Goal: Participate in discussion

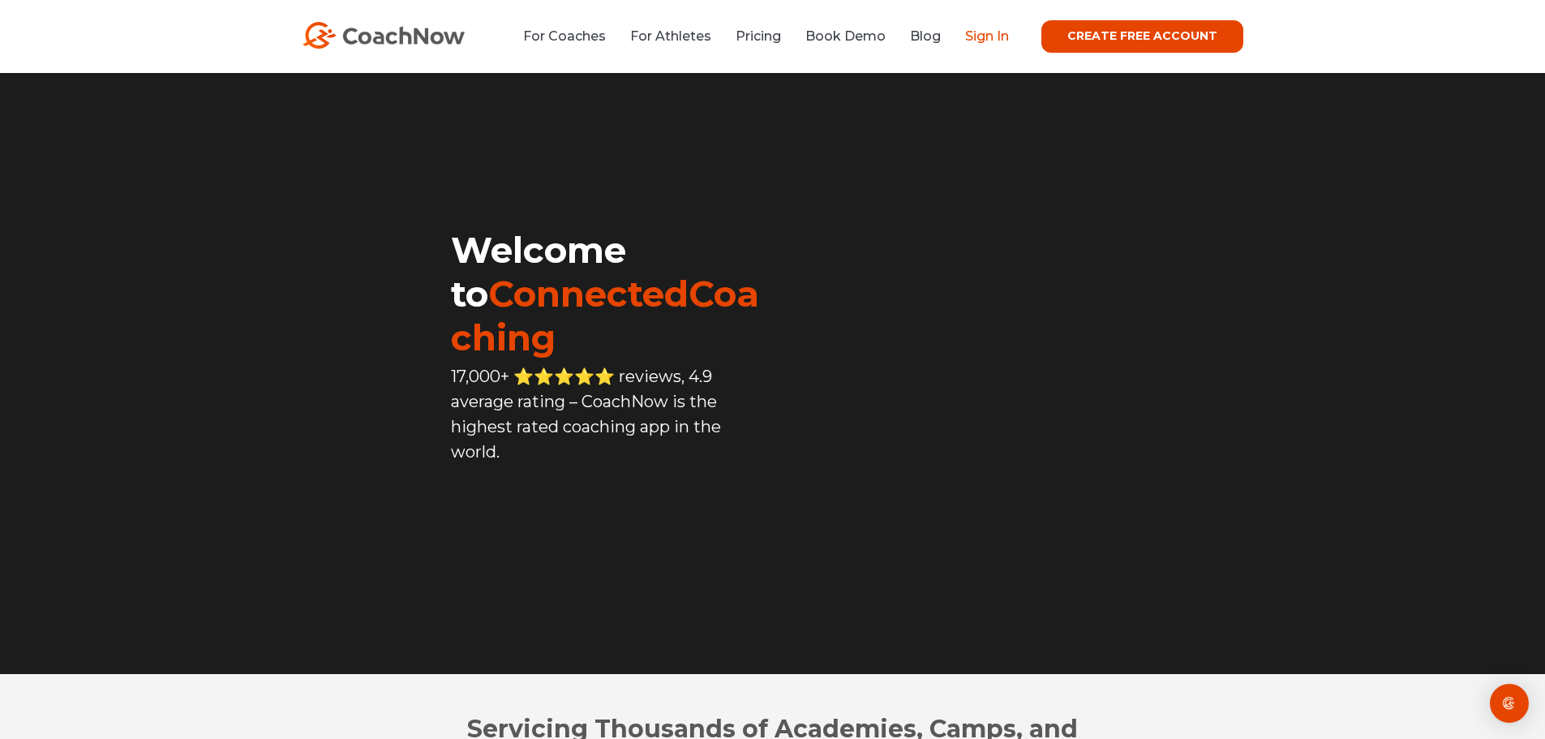
click at [987, 40] on link "Sign In" at bounding box center [987, 35] width 44 height 15
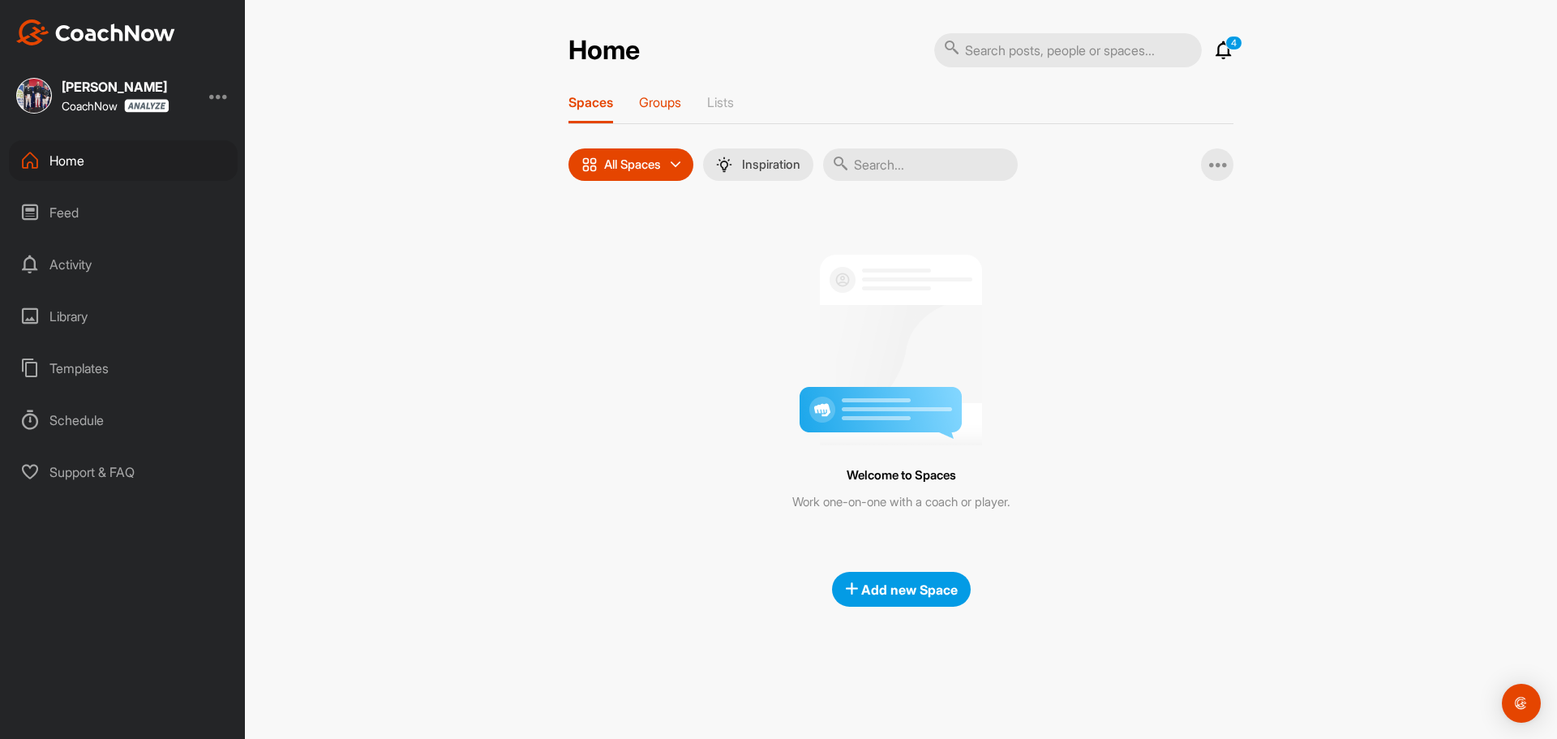
click at [658, 92] on div "Home 4 Notifications Invitations [DATE] [PERSON_NAME] posted a video : " GYP #7…" at bounding box center [901, 319] width 665 height 574
click at [661, 106] on p "Groups" at bounding box center [660, 102] width 42 height 16
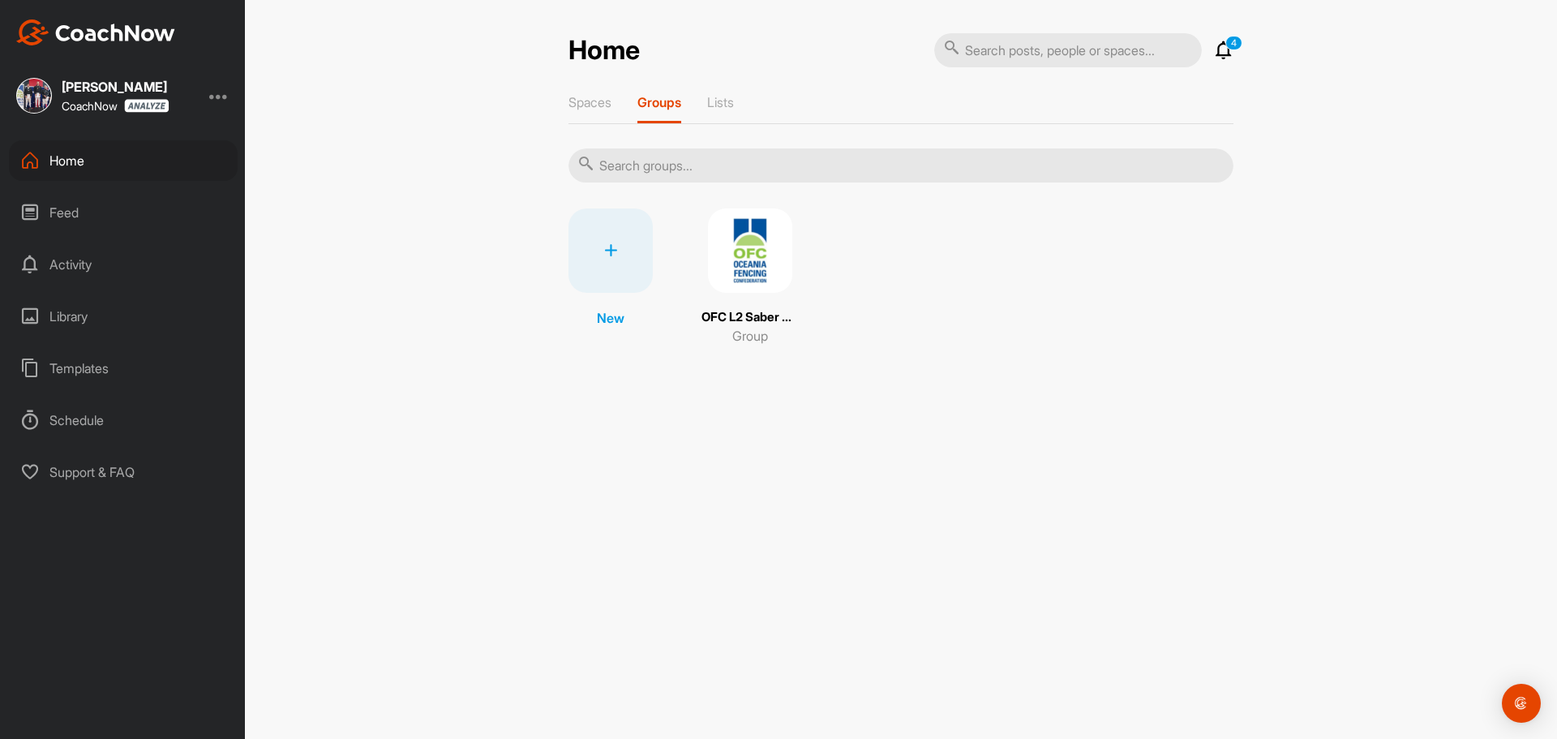
click at [741, 296] on div "OFC L2 Saber Seminar Group" at bounding box center [750, 276] width 97 height 137
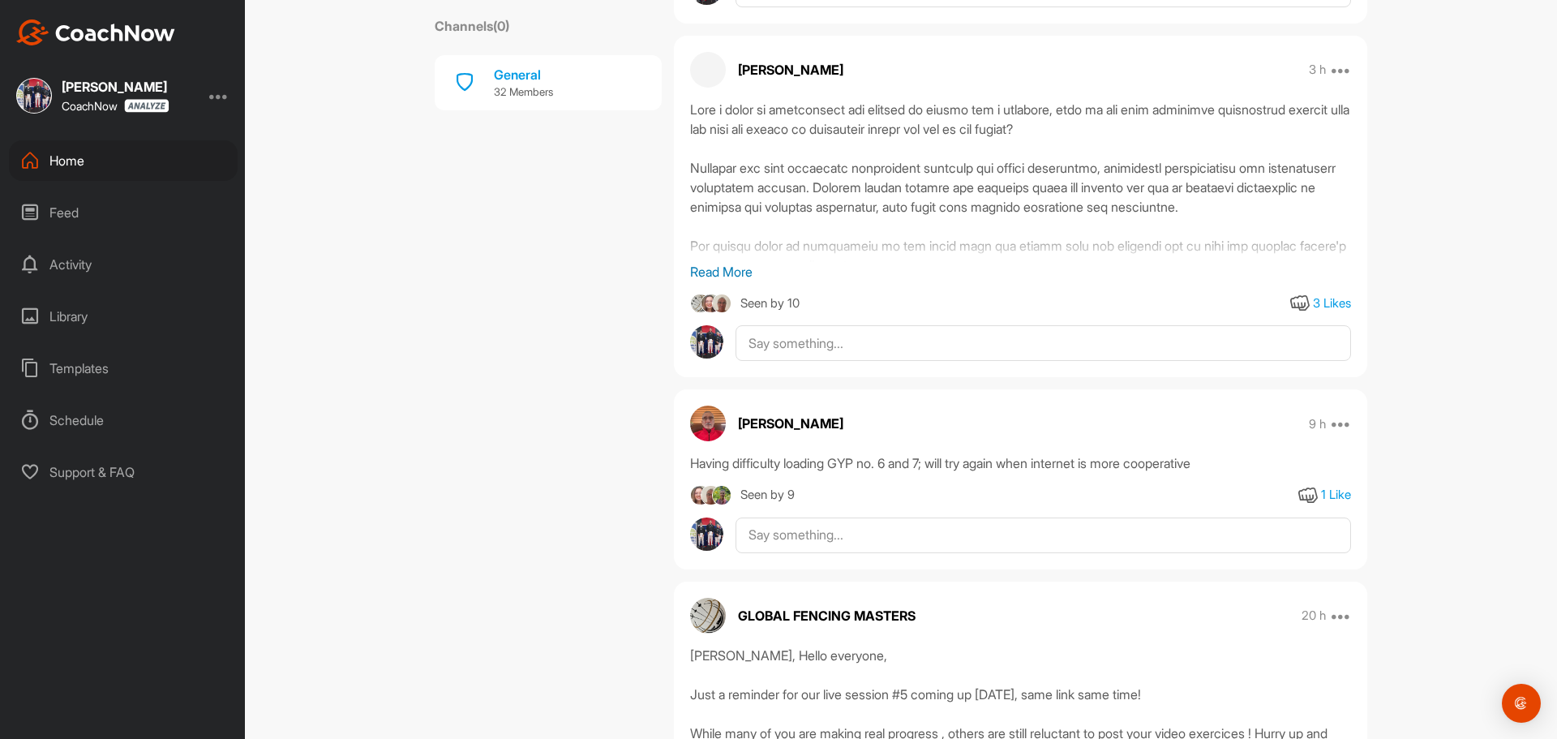
scroll to position [3163, 0]
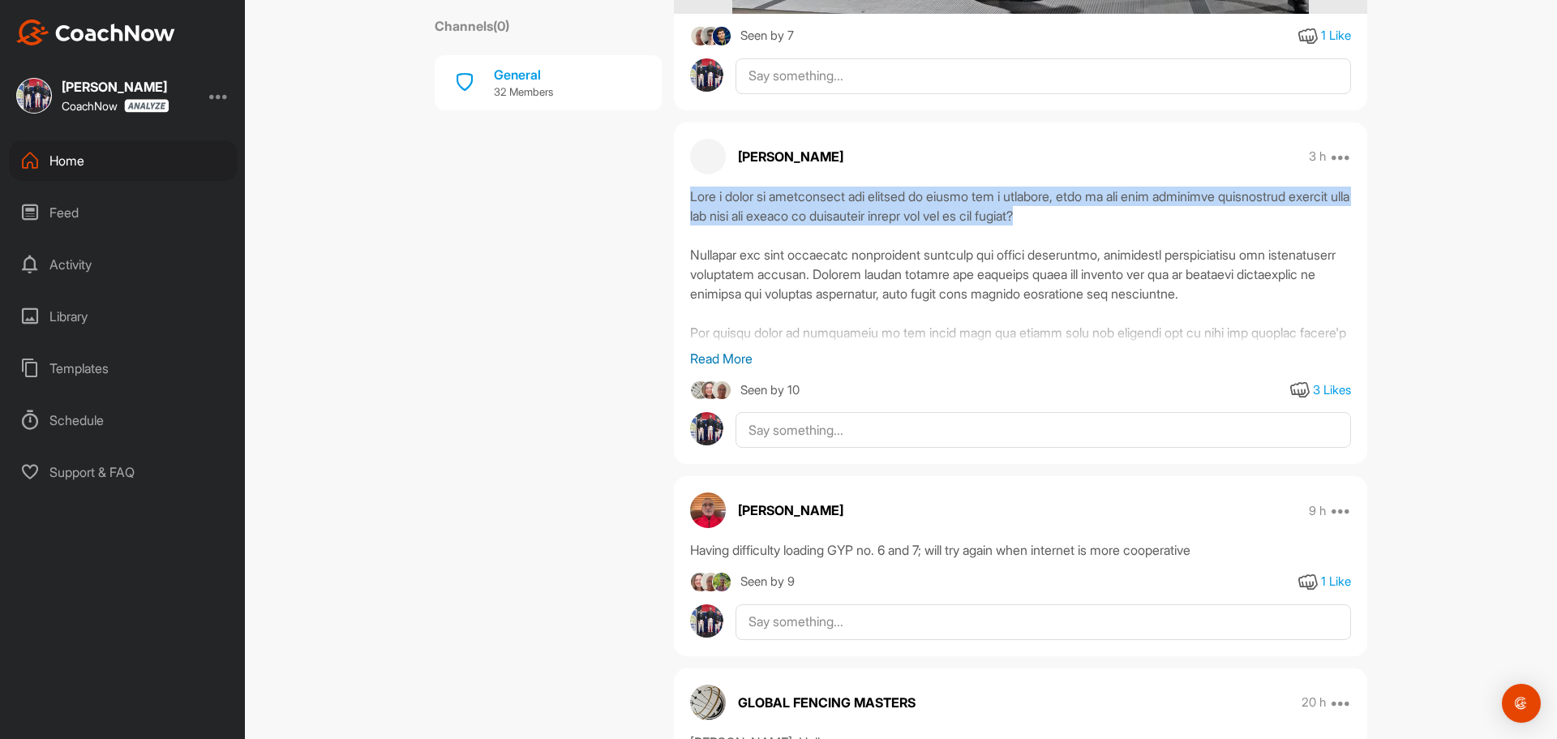
drag, startPoint x: 1154, startPoint y: 206, endPoint x: 689, endPoint y: 190, distance: 465.9
click at [690, 190] on div at bounding box center [1020, 268] width 661 height 162
copy div "When a coach is challenging the student to figure out a weakness, what is the m…"
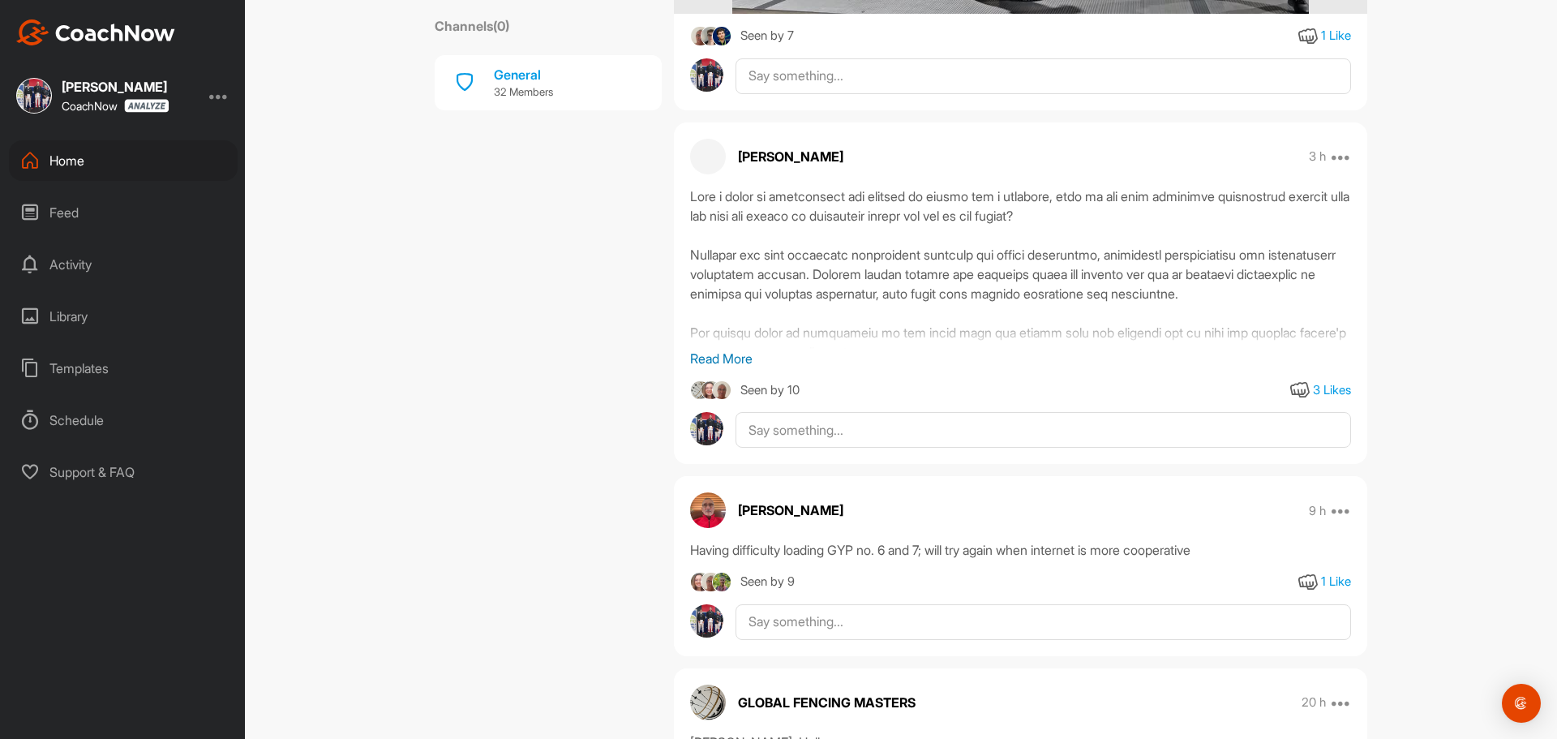
click at [730, 360] on p "Read More" at bounding box center [1020, 358] width 661 height 19
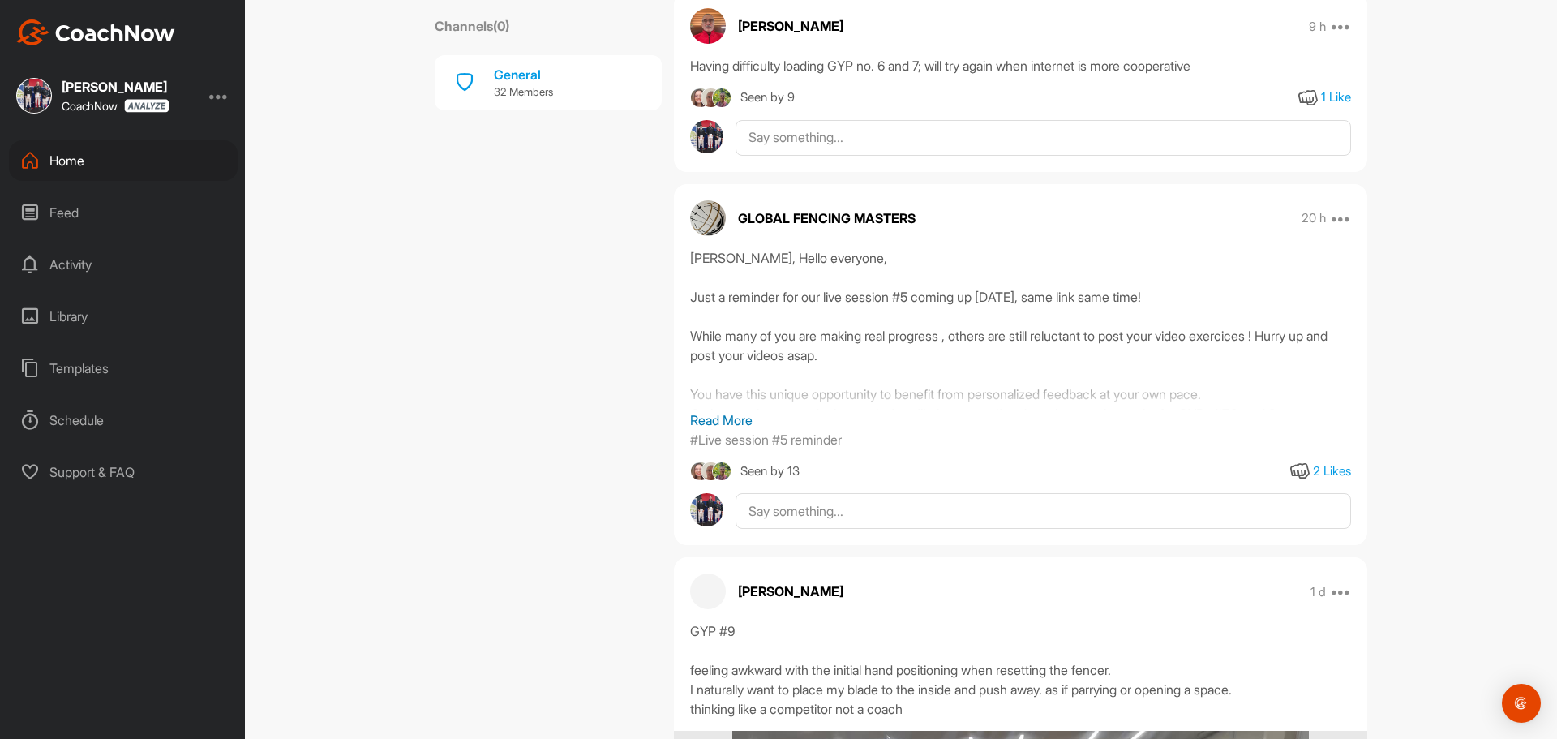
scroll to position [3812, 0]
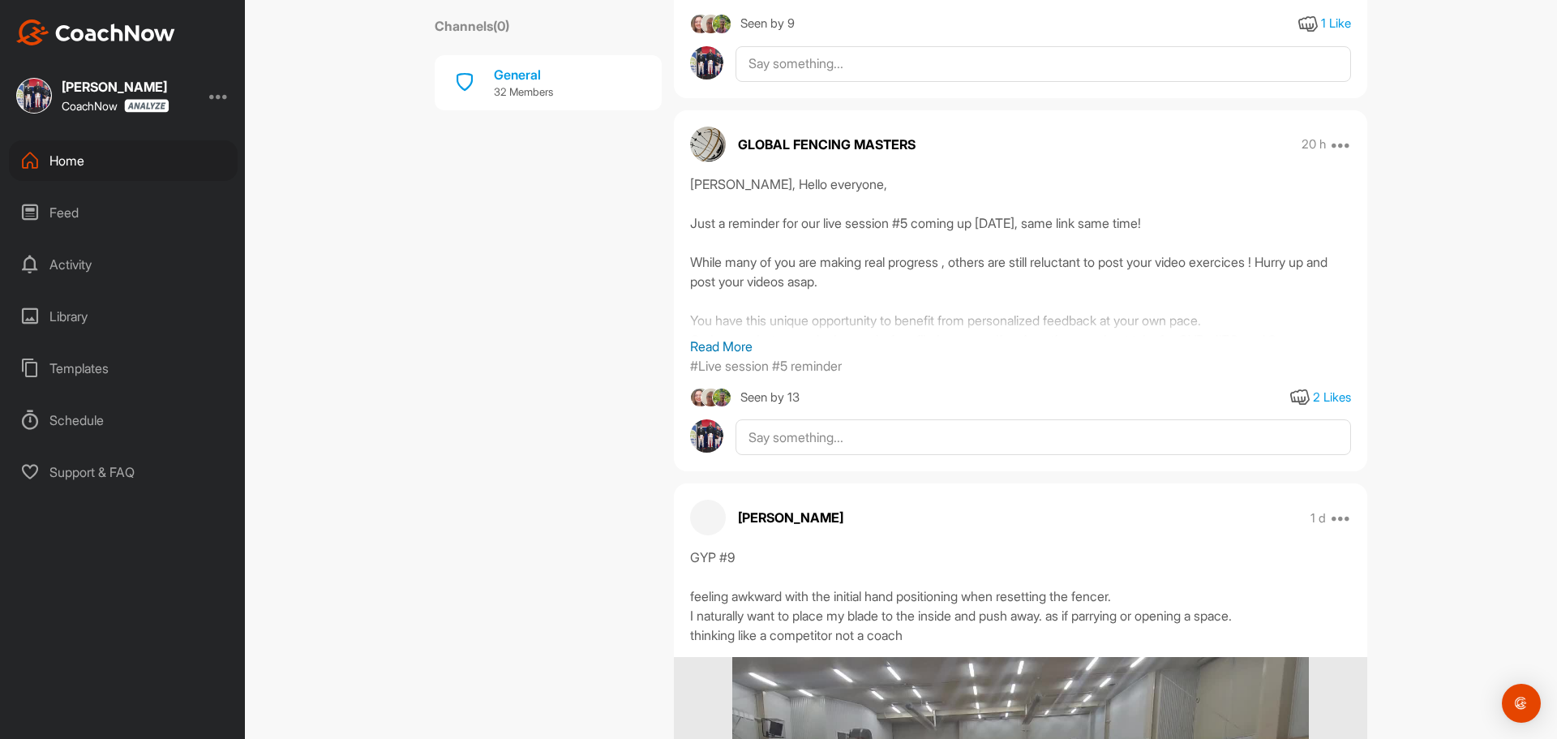
click at [731, 356] on p "Read More" at bounding box center [1020, 346] width 661 height 19
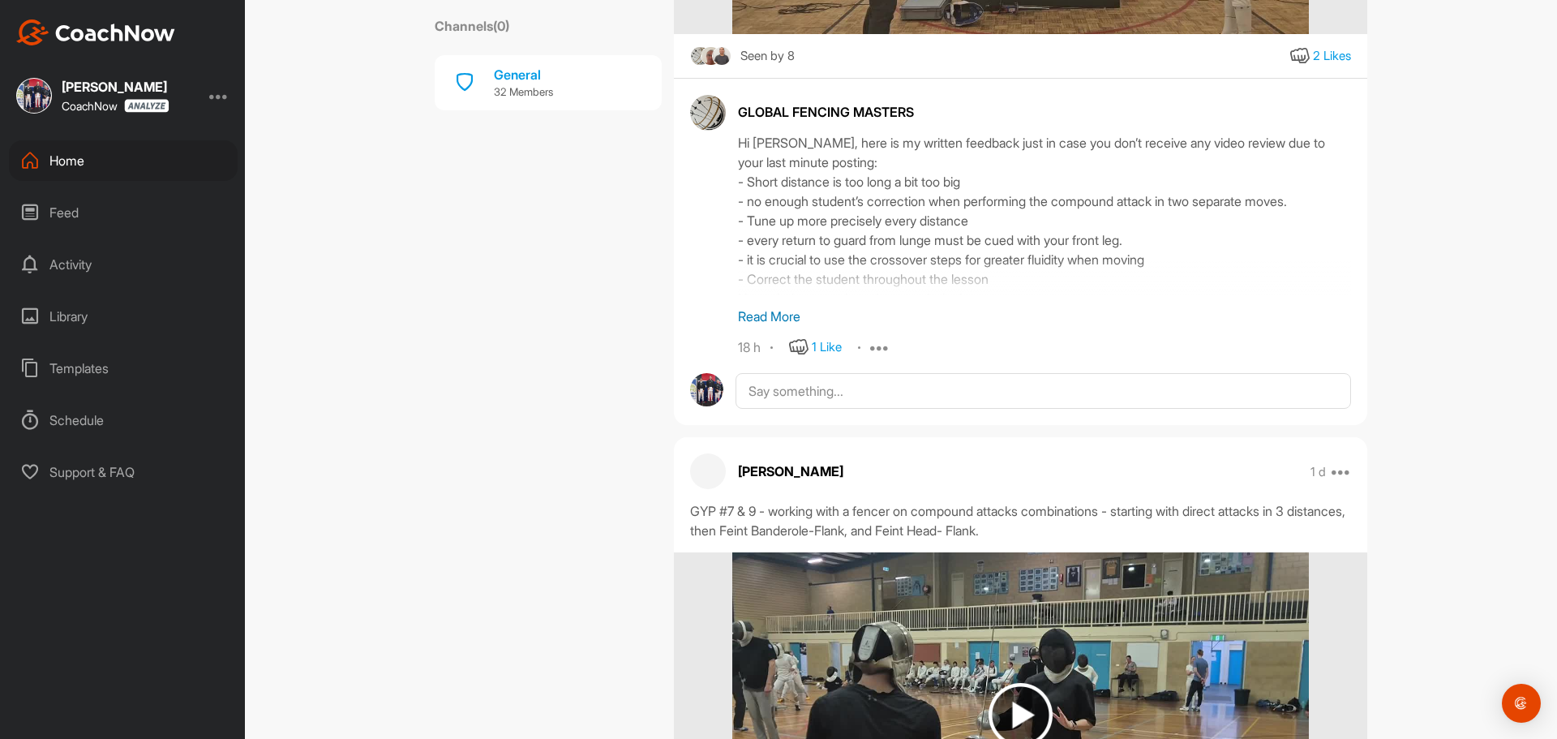
scroll to position [5921, 0]
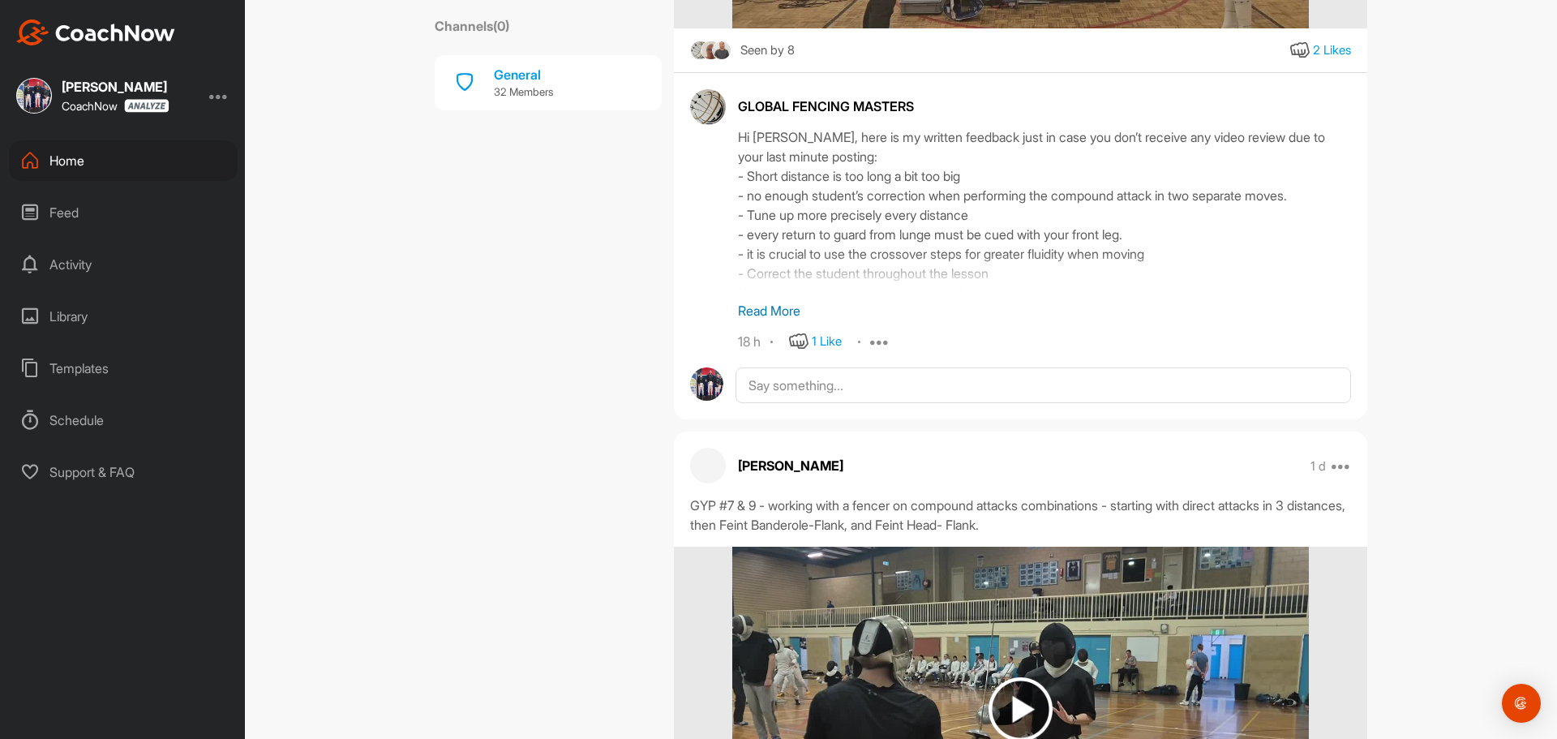
click at [764, 320] on p "Read More" at bounding box center [1044, 310] width 613 height 19
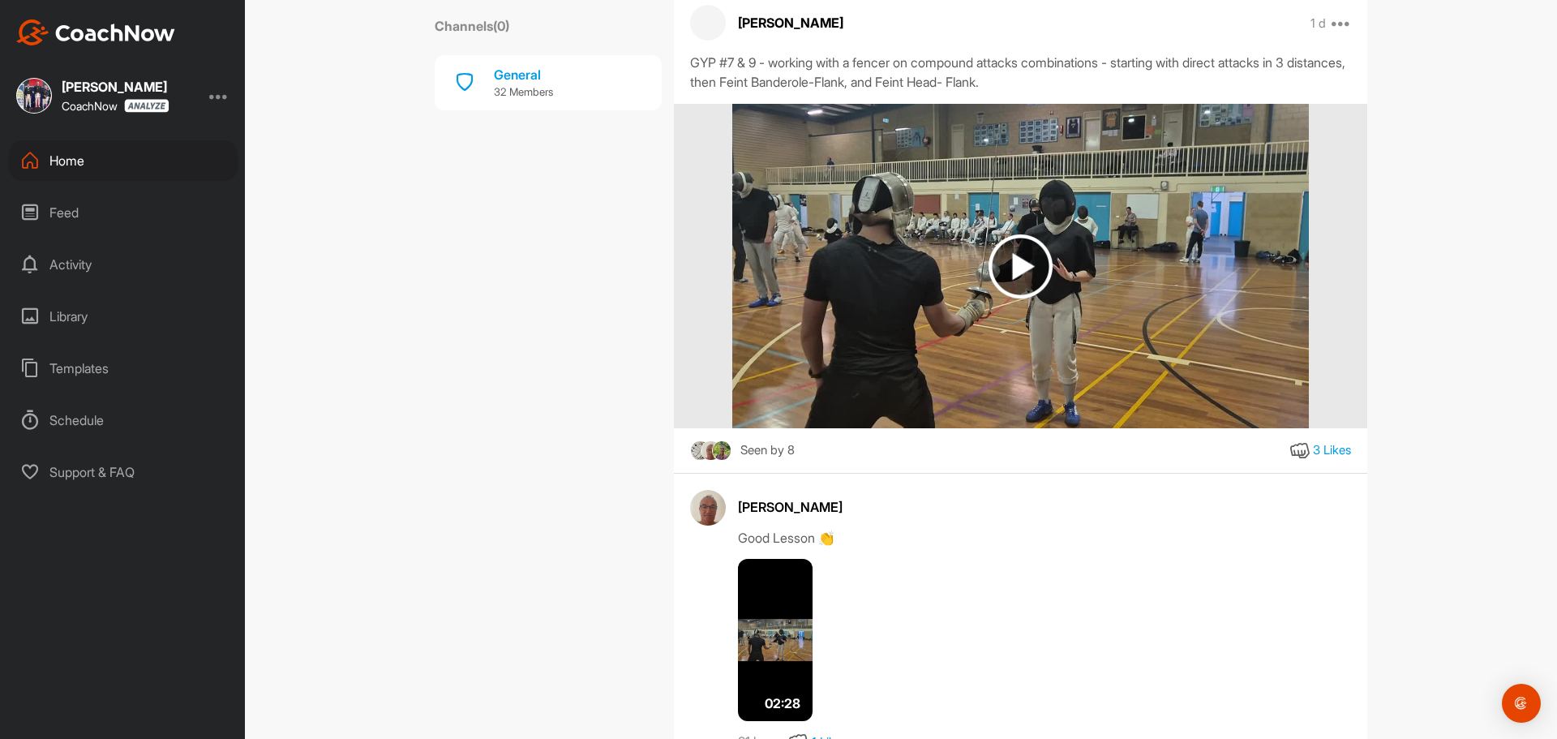
scroll to position [6408, 0]
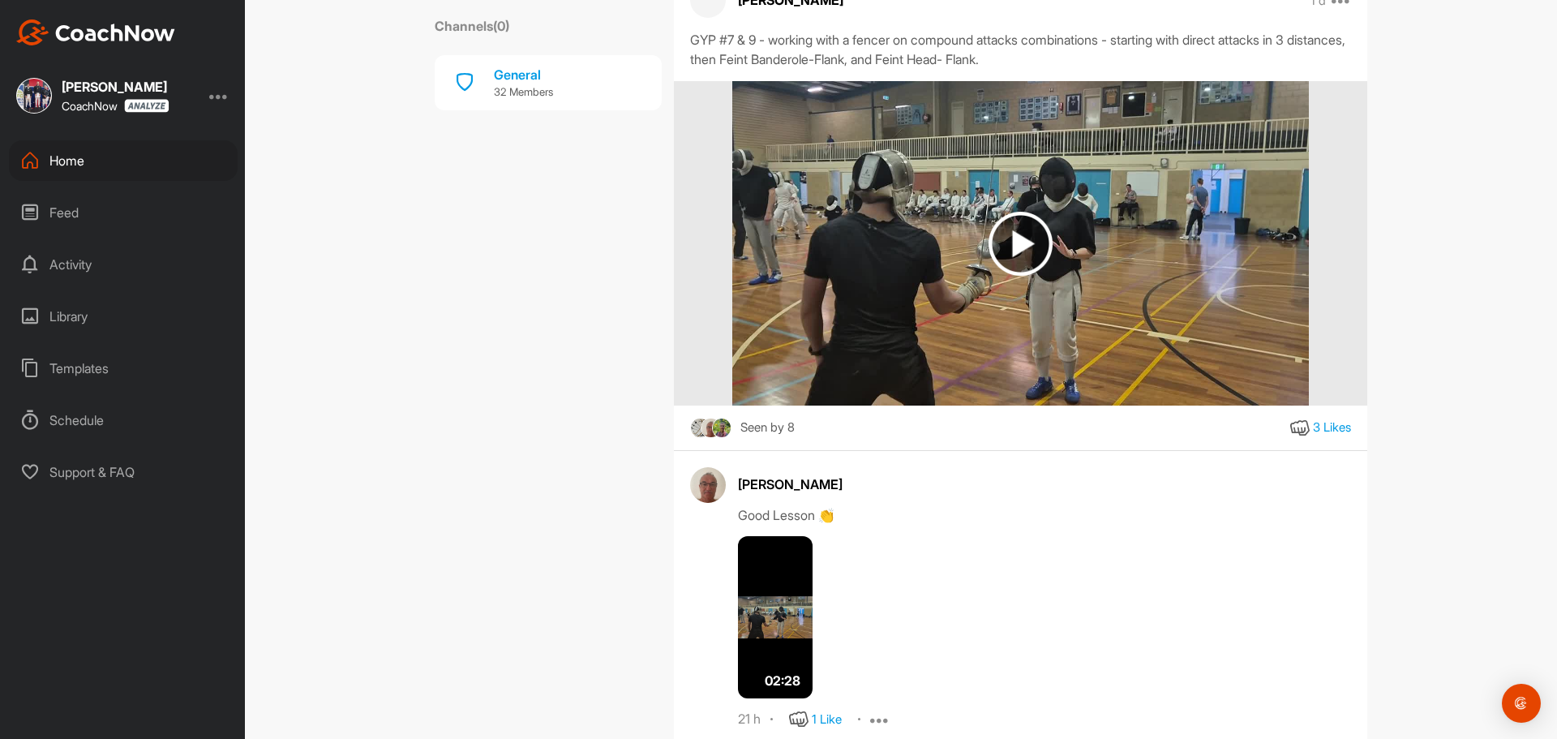
click at [1026, 276] on img at bounding box center [1021, 244] width 64 height 64
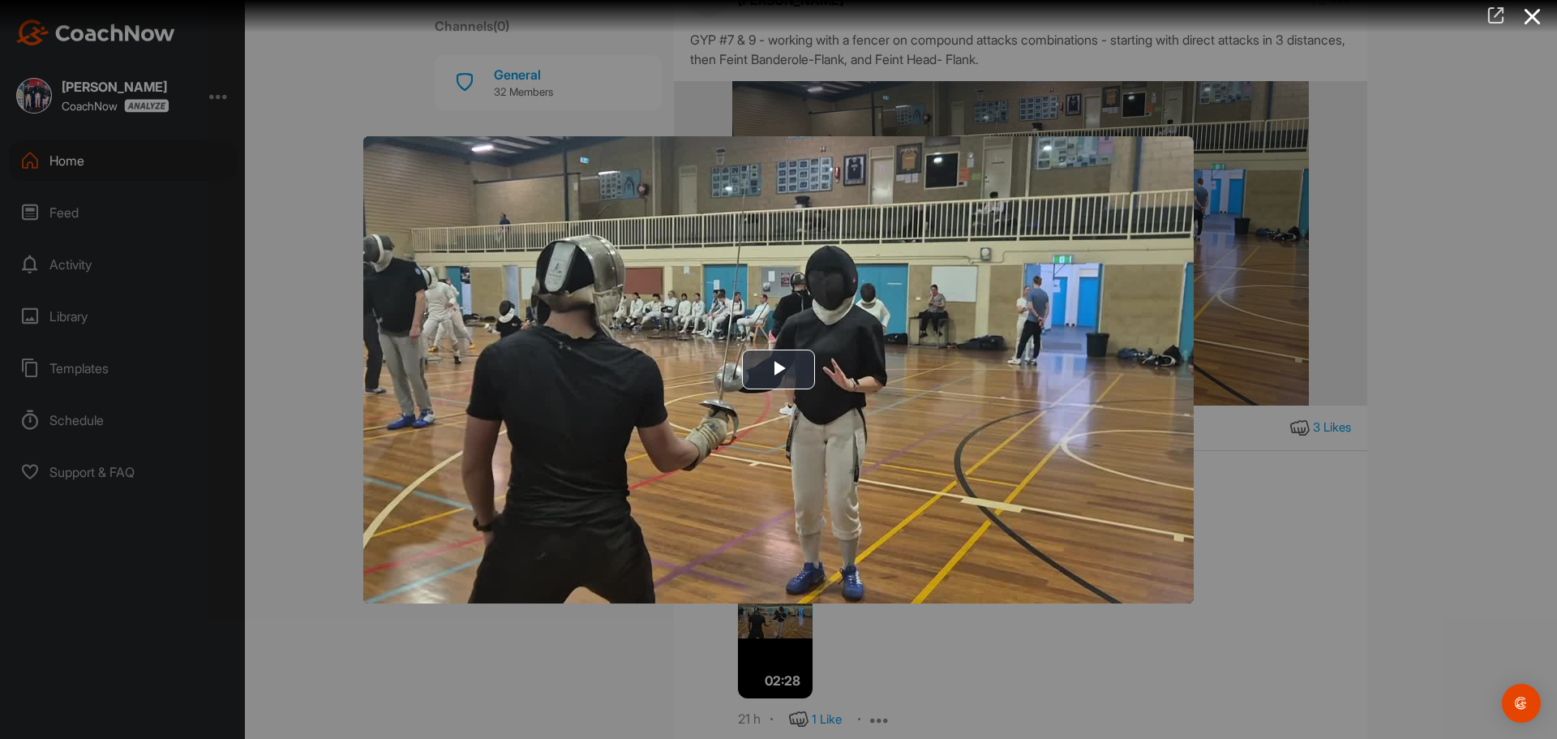
click at [1490, 21] on icon at bounding box center [1496, 15] width 19 height 18
click at [1427, 209] on div at bounding box center [778, 369] width 1557 height 739
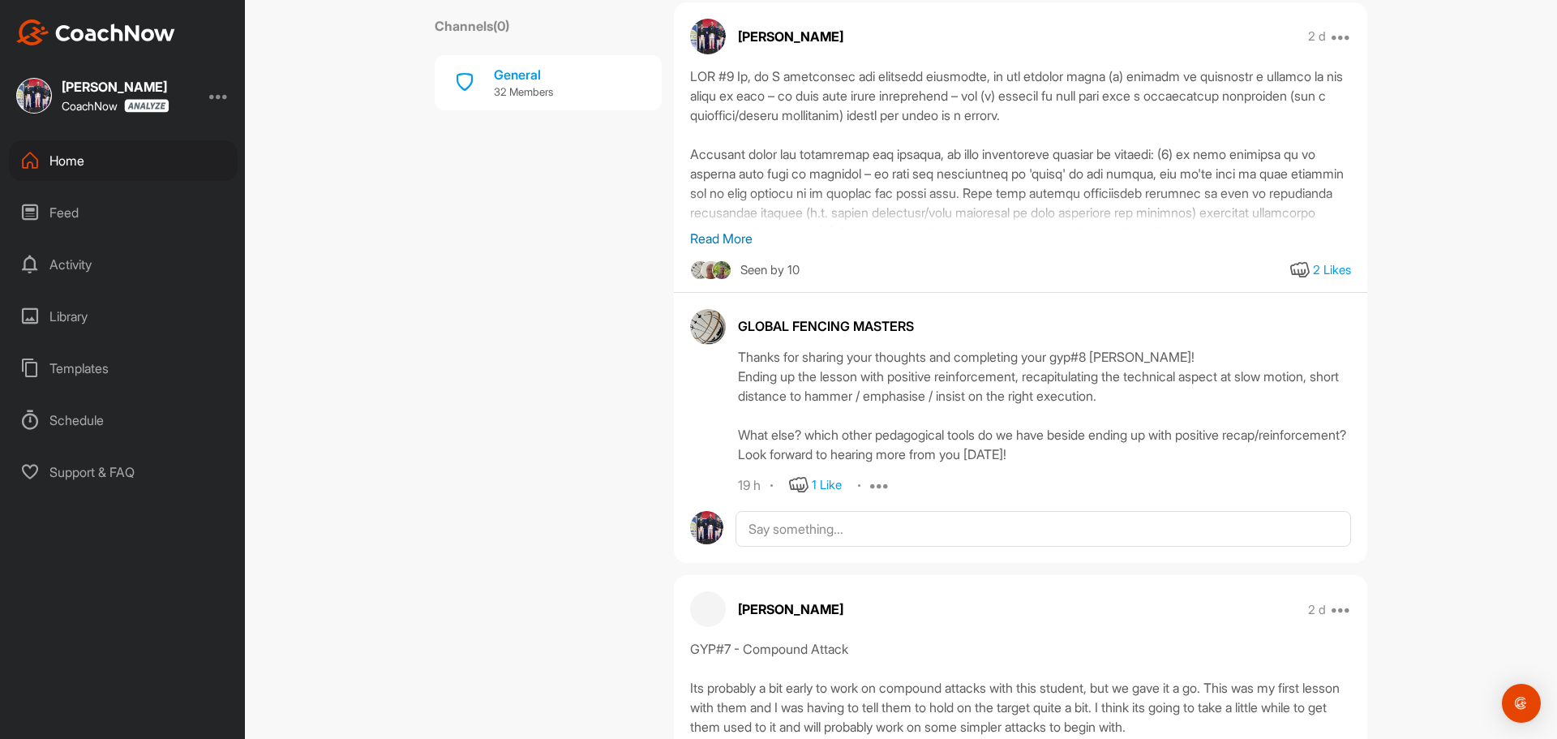
scroll to position [7219, 0]
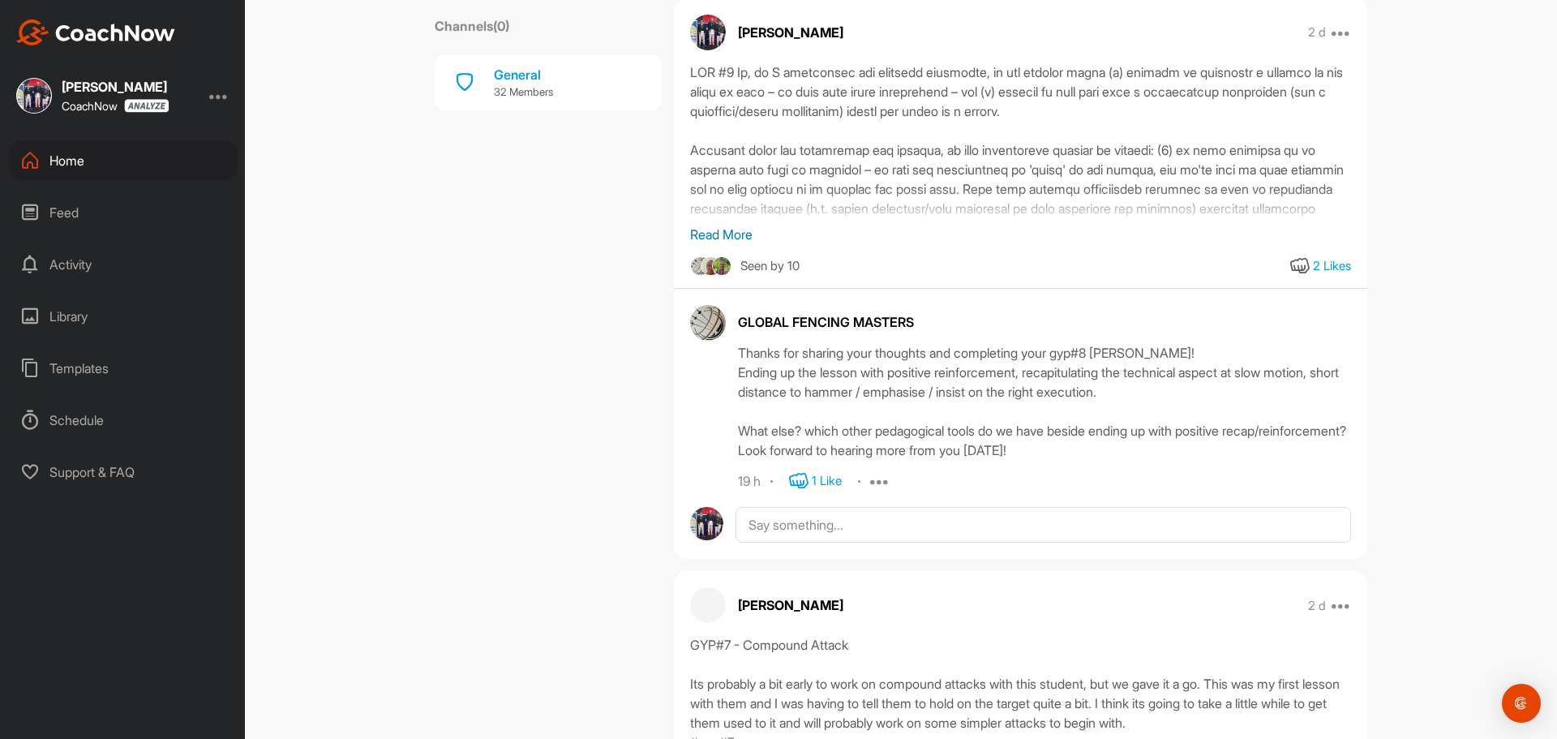
click at [797, 491] on icon at bounding box center [798, 480] width 19 height 19
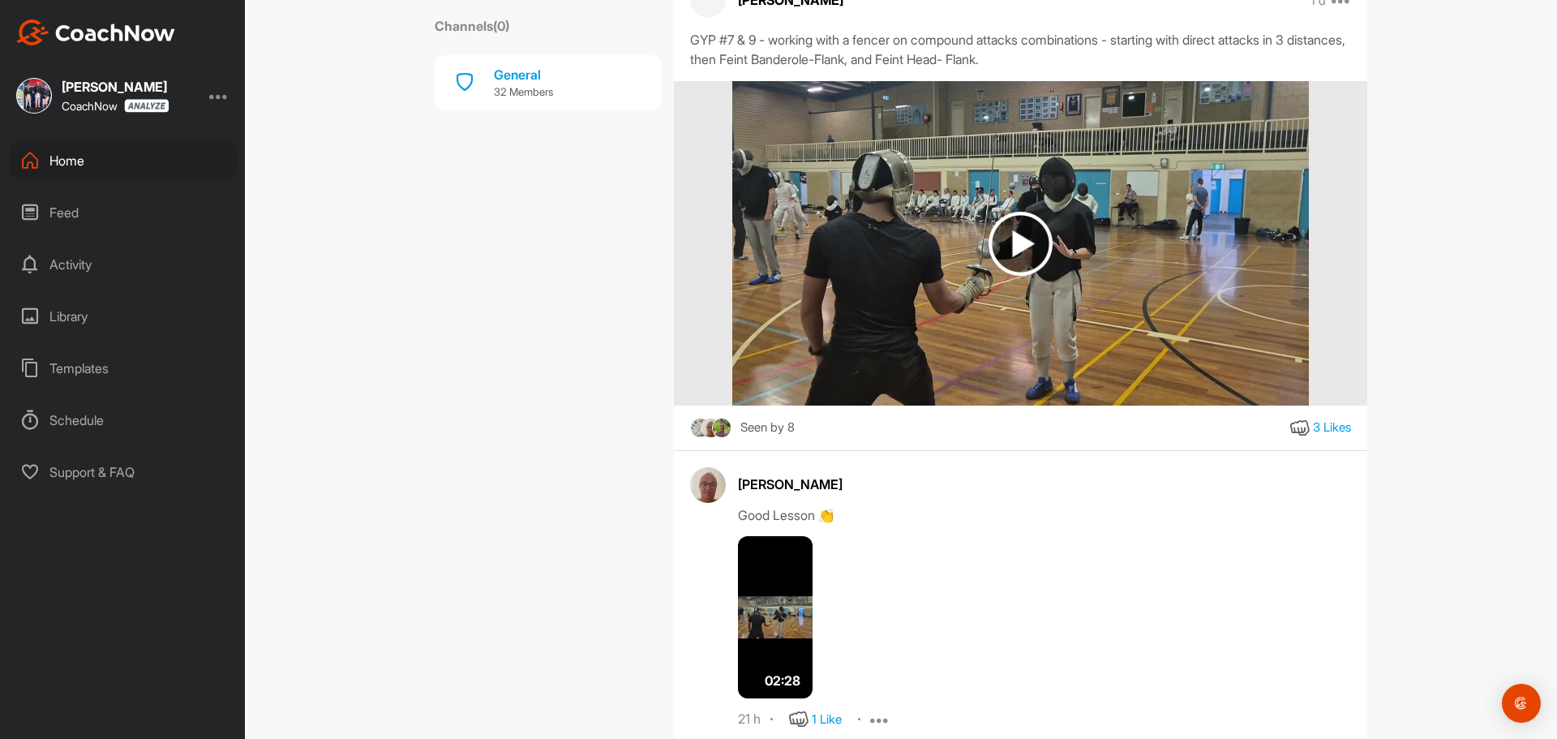
scroll to position [6165, 0]
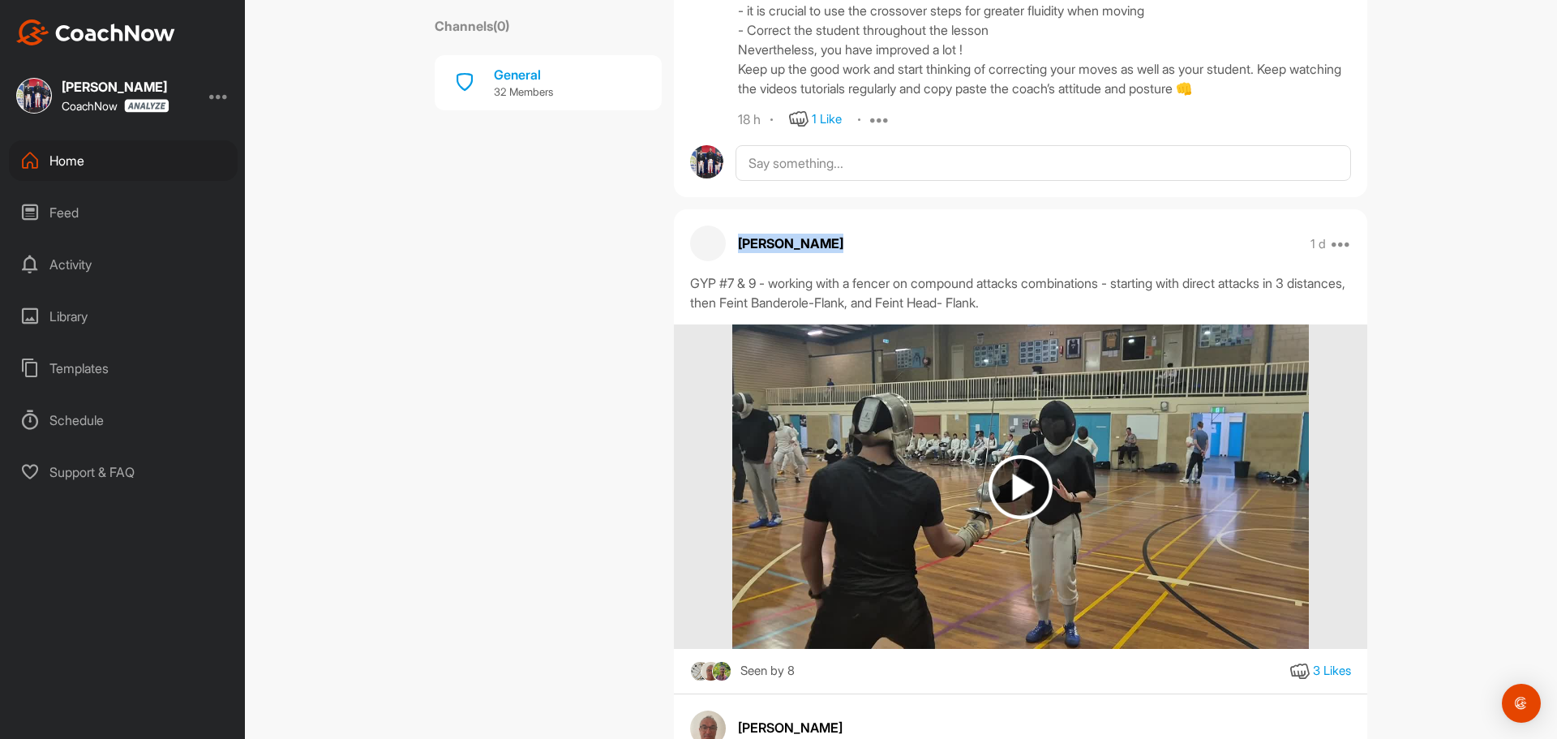
drag, startPoint x: 835, startPoint y: 329, endPoint x: 737, endPoint y: 324, distance: 97.5
click at [737, 261] on div "Melissa Yeung 1 d Report" at bounding box center [1021, 243] width 694 height 36
copy p "Melissa Yeung"
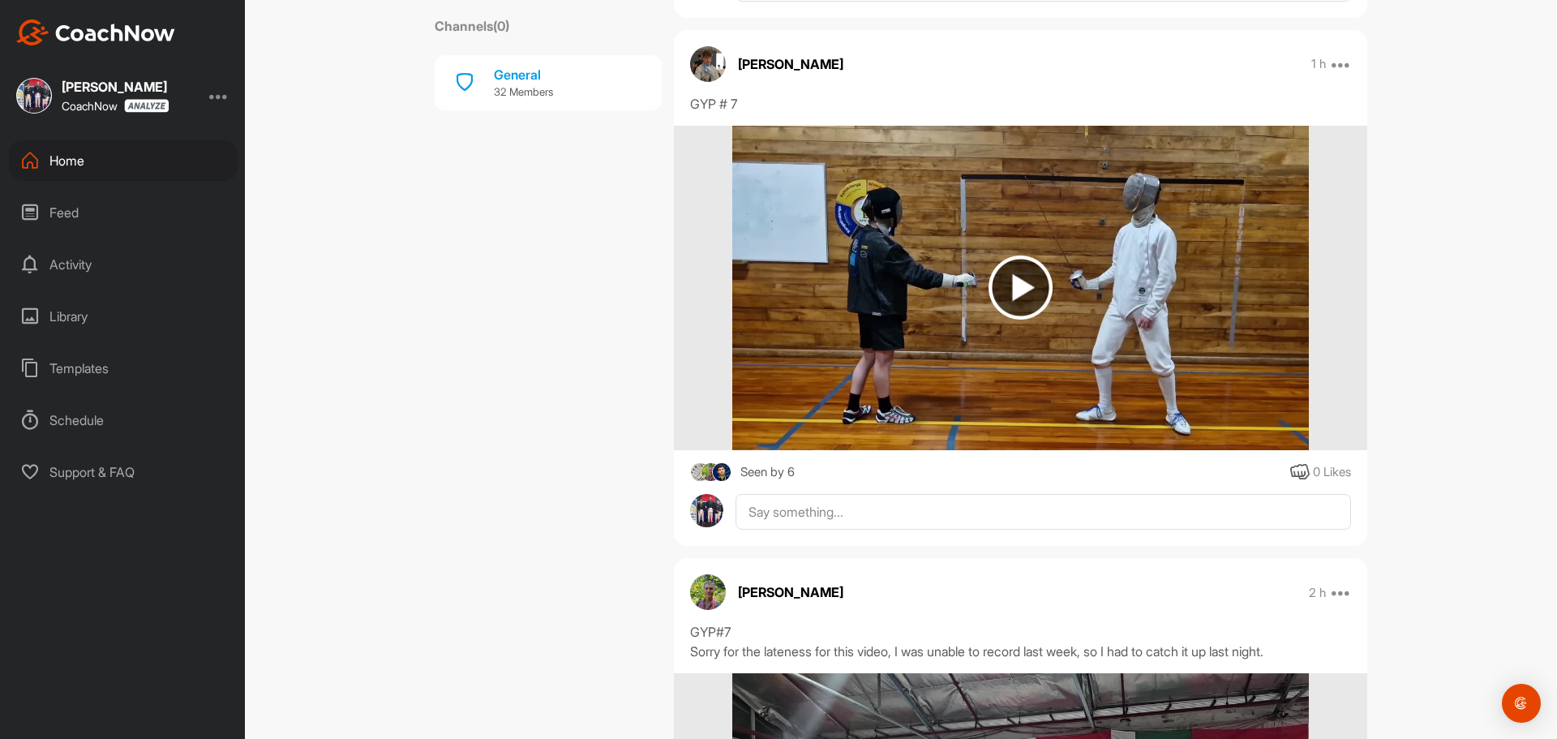
scroll to position [811, 0]
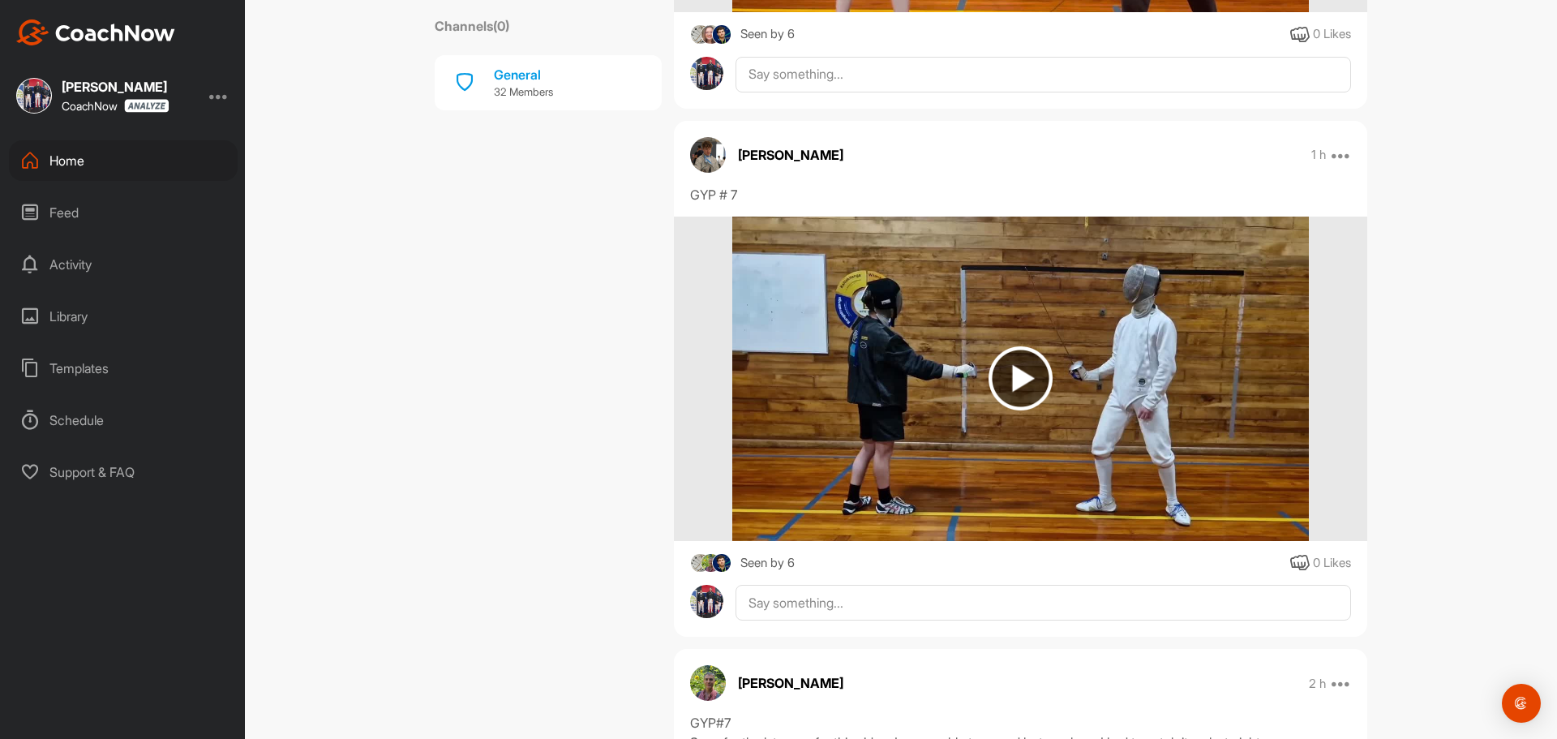
click at [1016, 381] on img at bounding box center [1021, 378] width 64 height 64
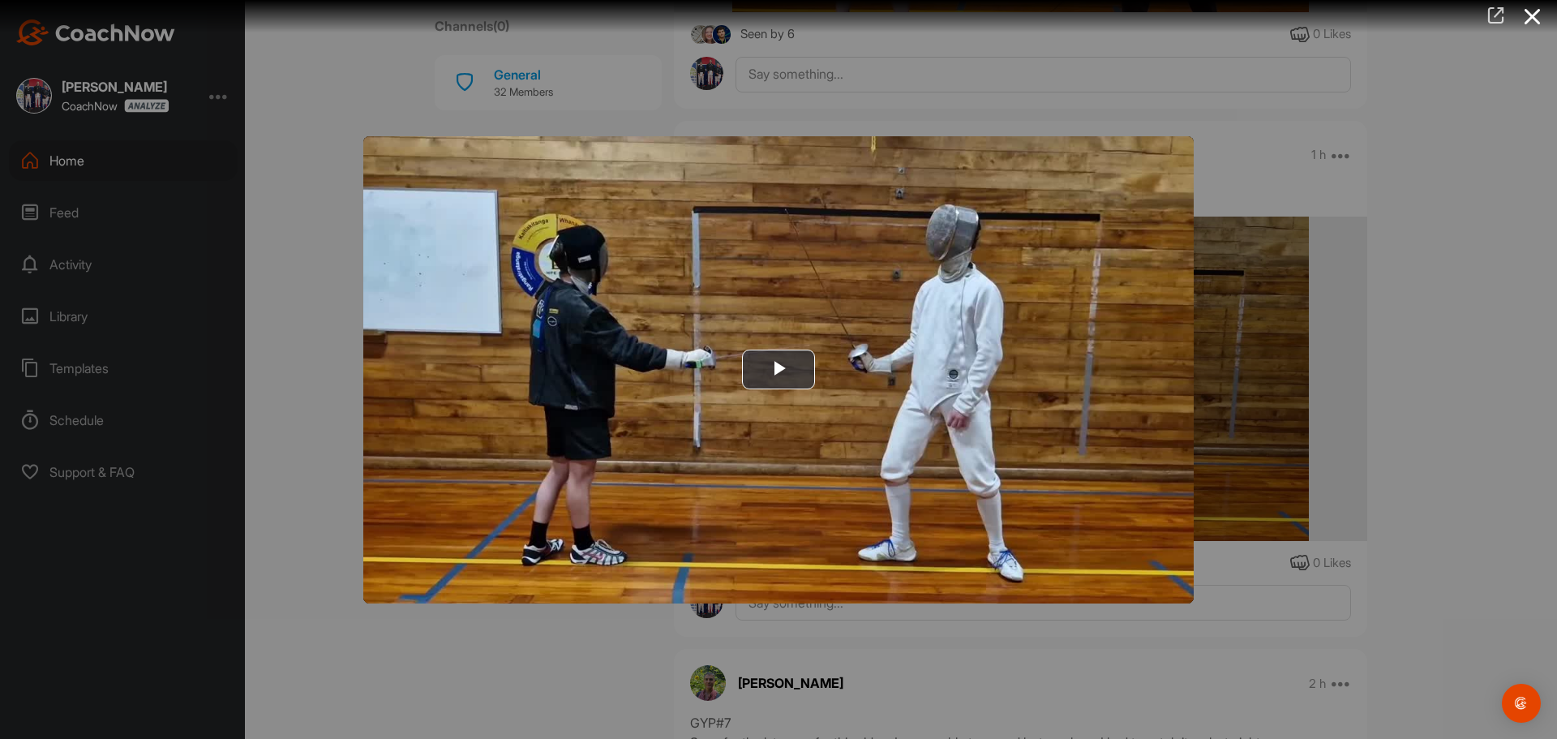
click at [1497, 18] on icon at bounding box center [1496, 15] width 19 height 18
click at [1458, 101] on div at bounding box center [778, 369] width 1557 height 739
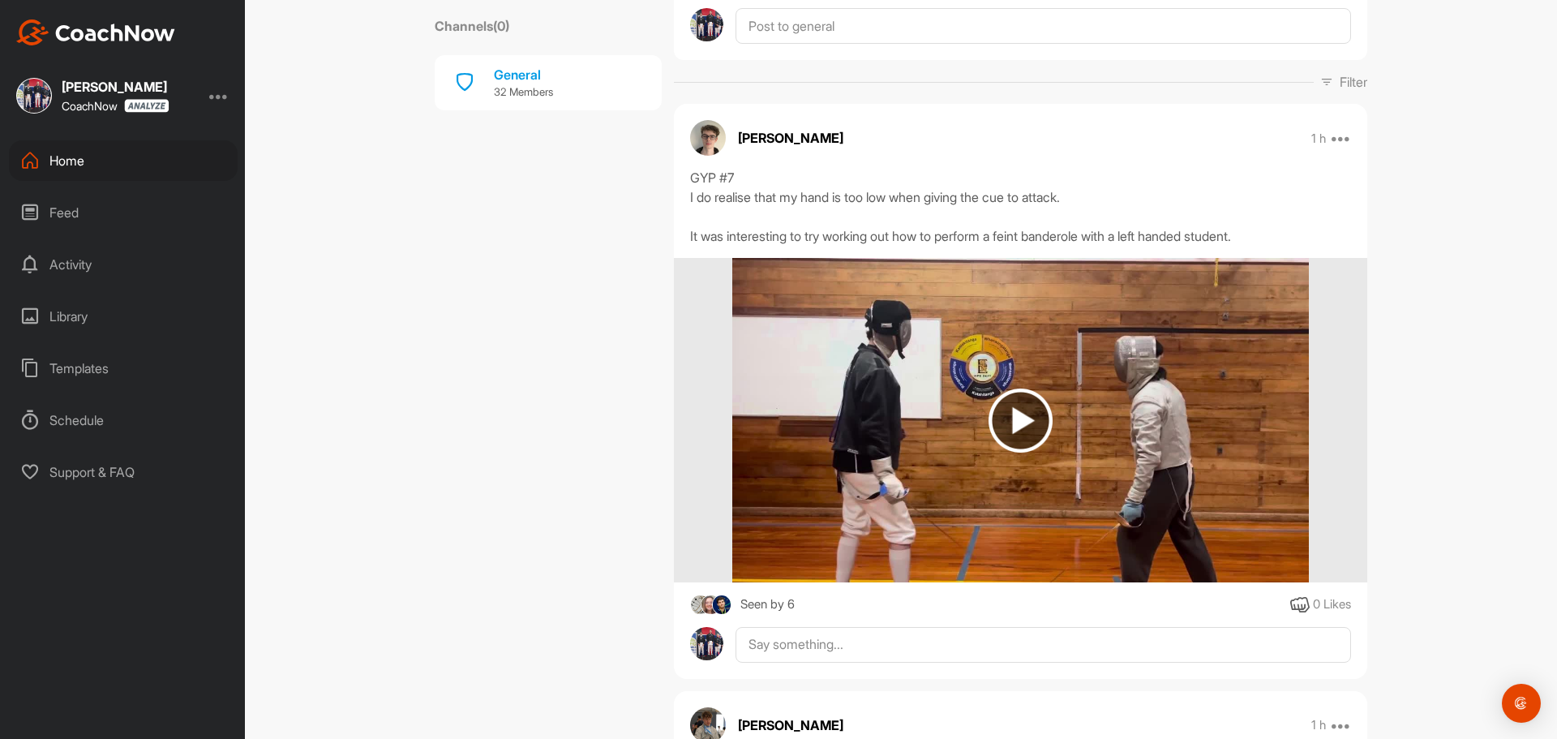
scroll to position [243, 0]
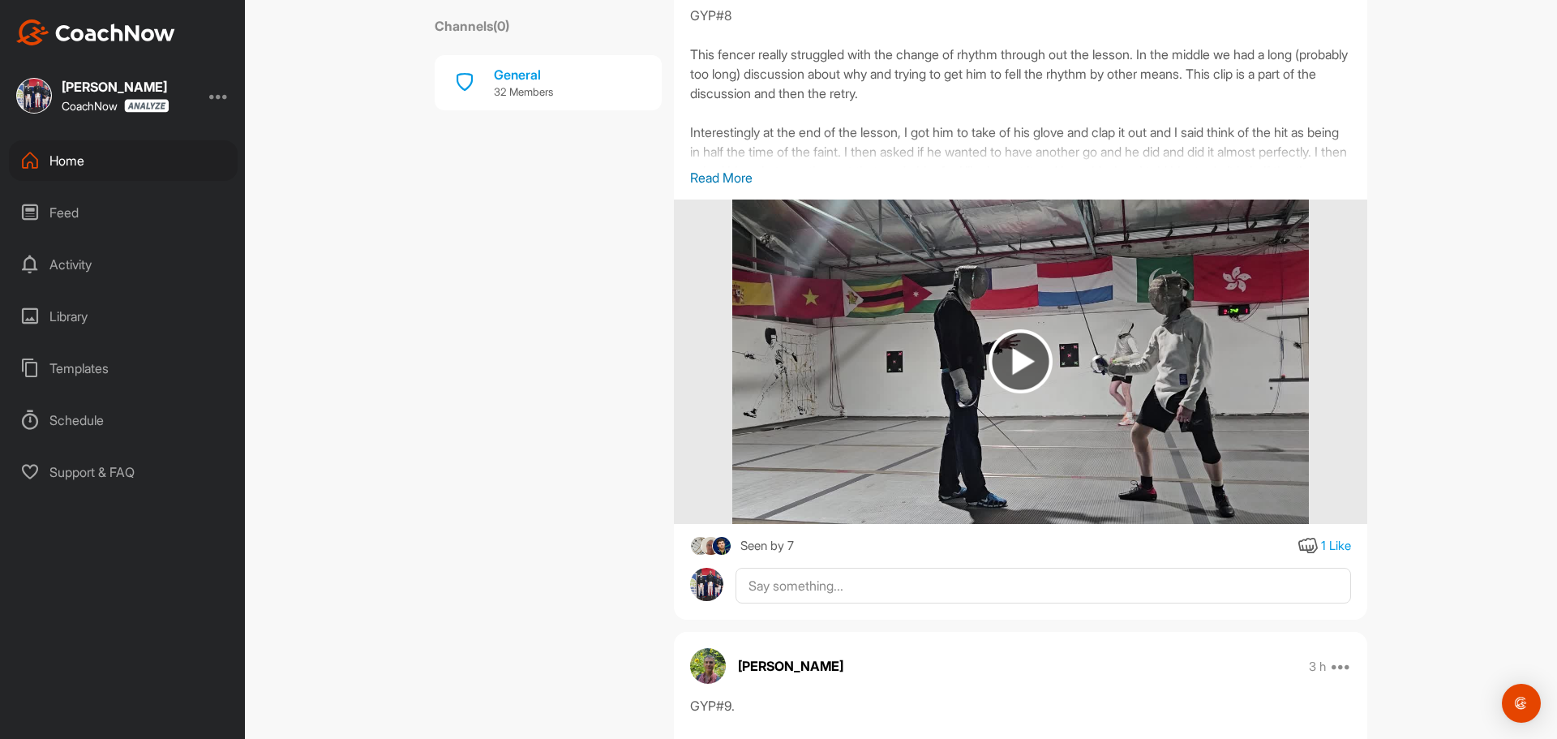
scroll to position [2433, 0]
